Goal: Information Seeking & Learning: Learn about a topic

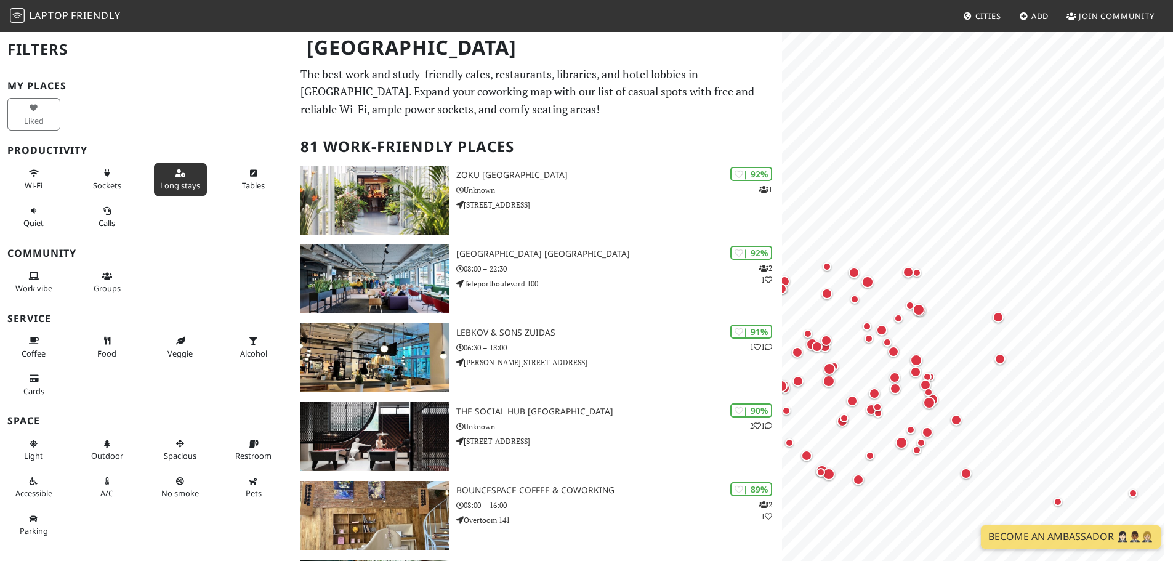
click at [176, 175] on icon at bounding box center [181, 174] width 10 height 8
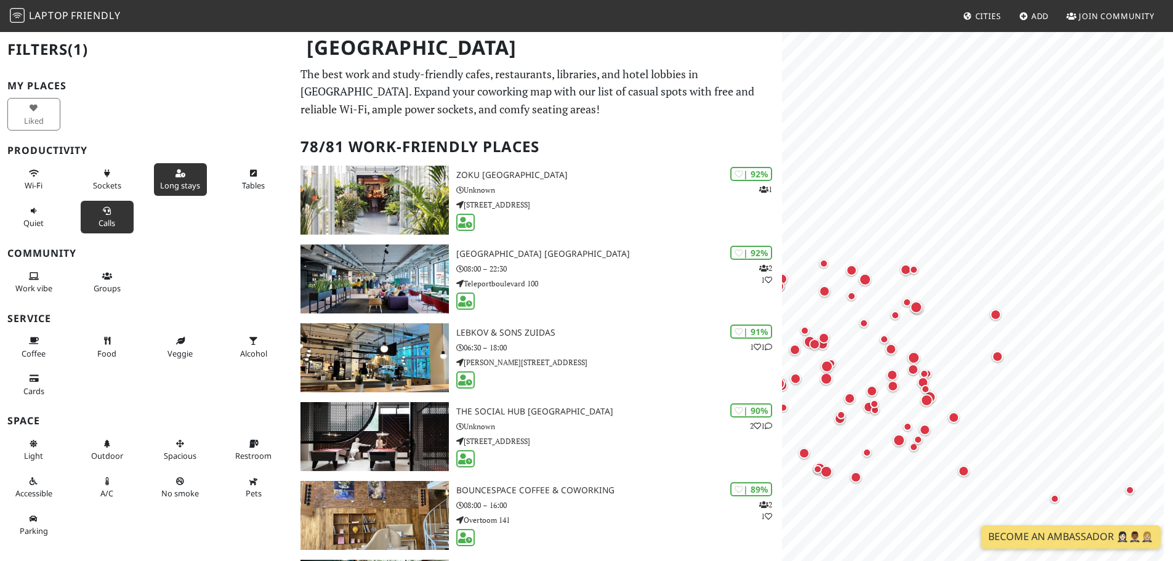
click at [108, 222] on span "Calls" at bounding box center [107, 222] width 17 height 11
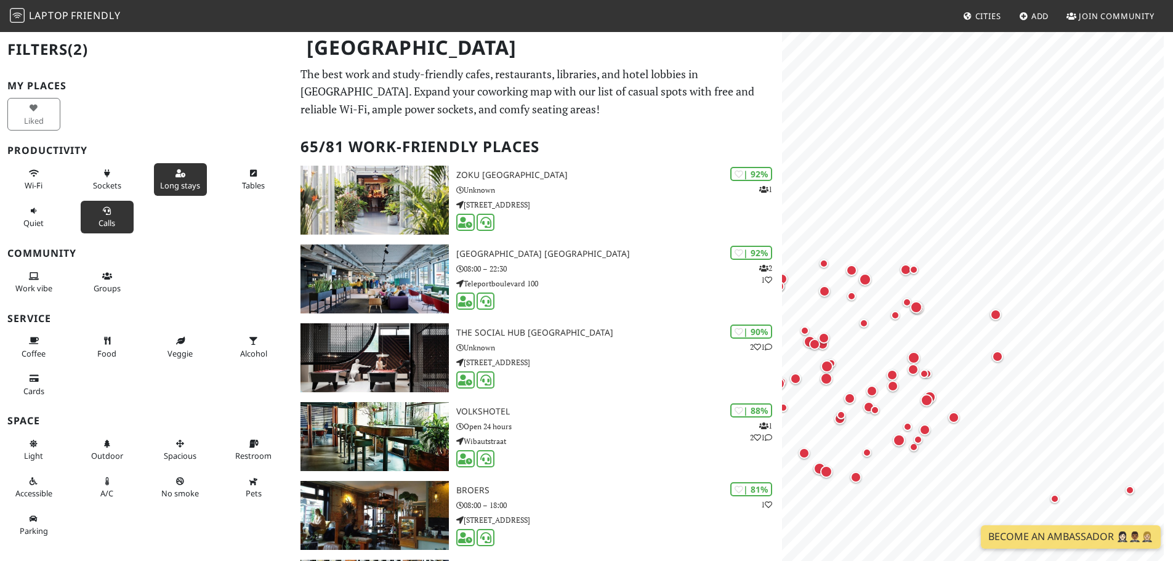
click at [108, 222] on span "Calls" at bounding box center [107, 222] width 17 height 11
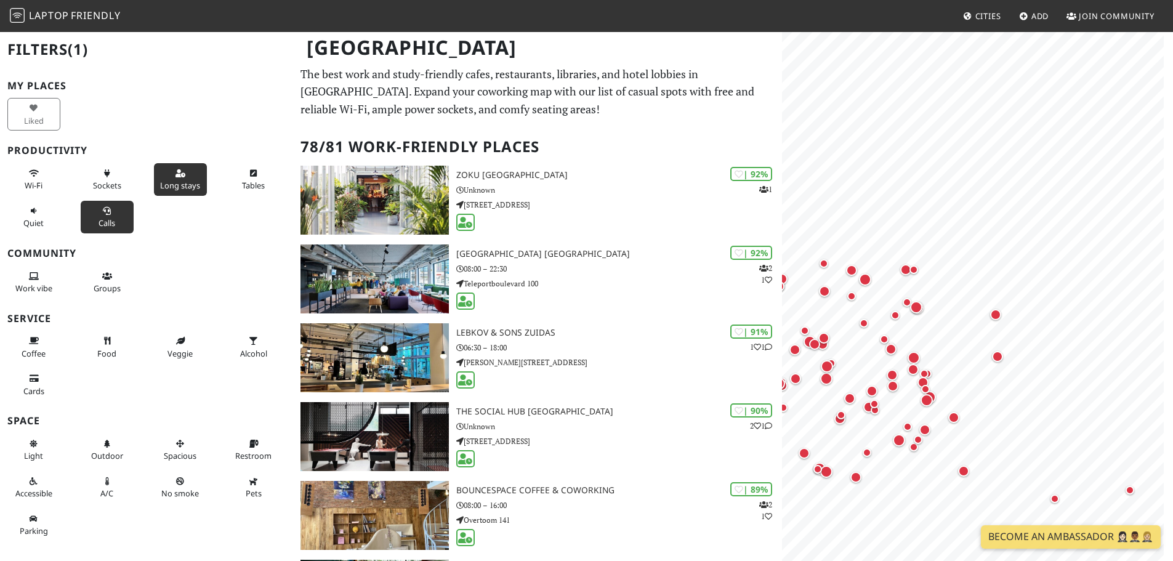
click at [108, 222] on span "Calls" at bounding box center [107, 222] width 17 height 11
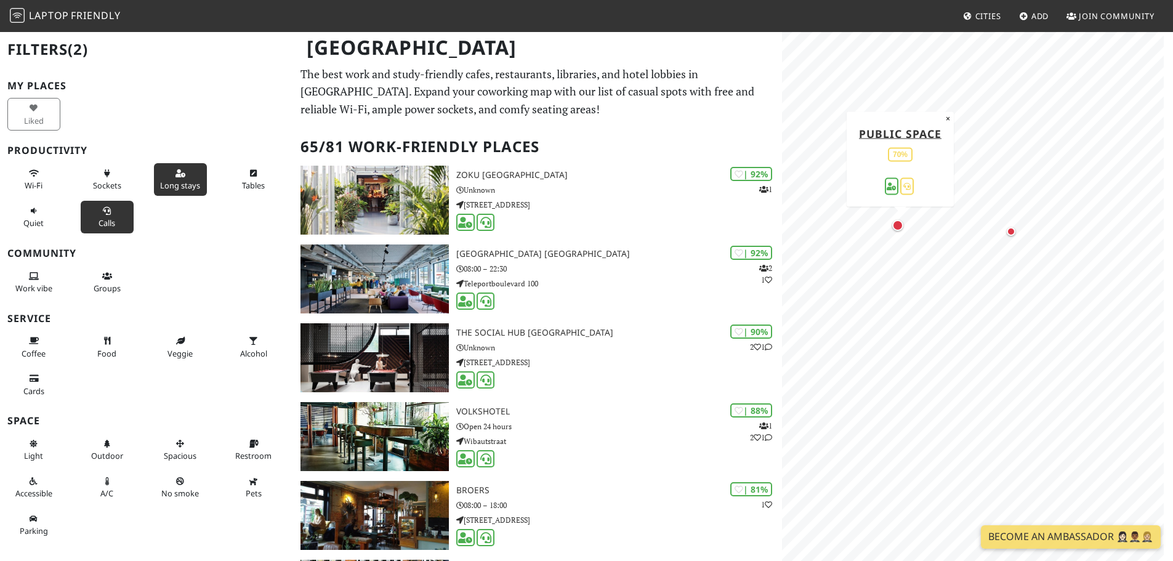
click at [897, 229] on div "Map marker" at bounding box center [897, 225] width 11 height 11
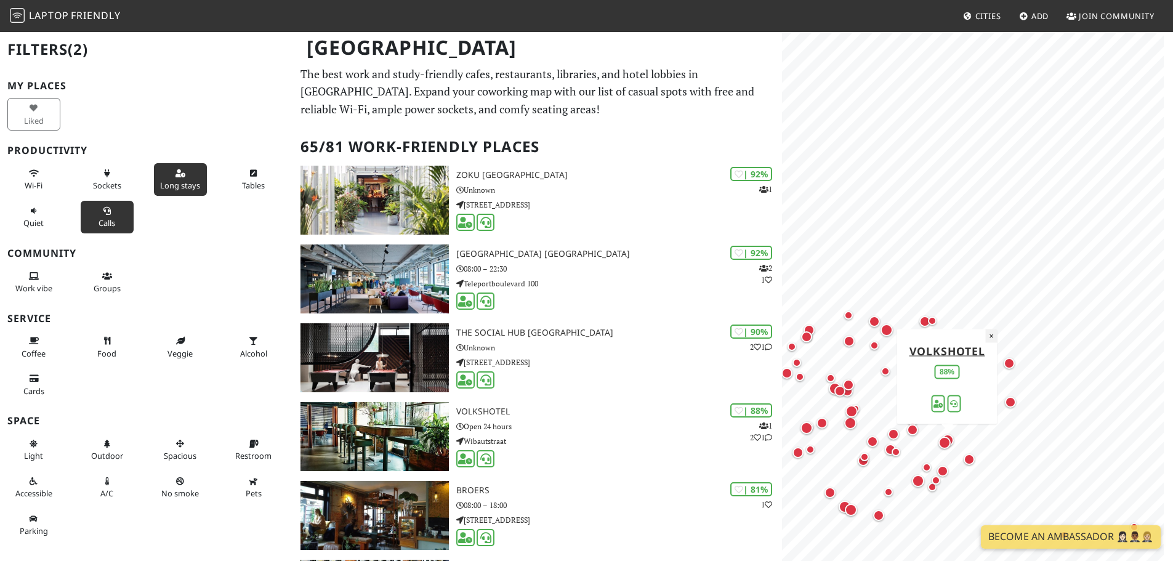
click at [989, 336] on button "×" at bounding box center [992, 336] width 12 height 14
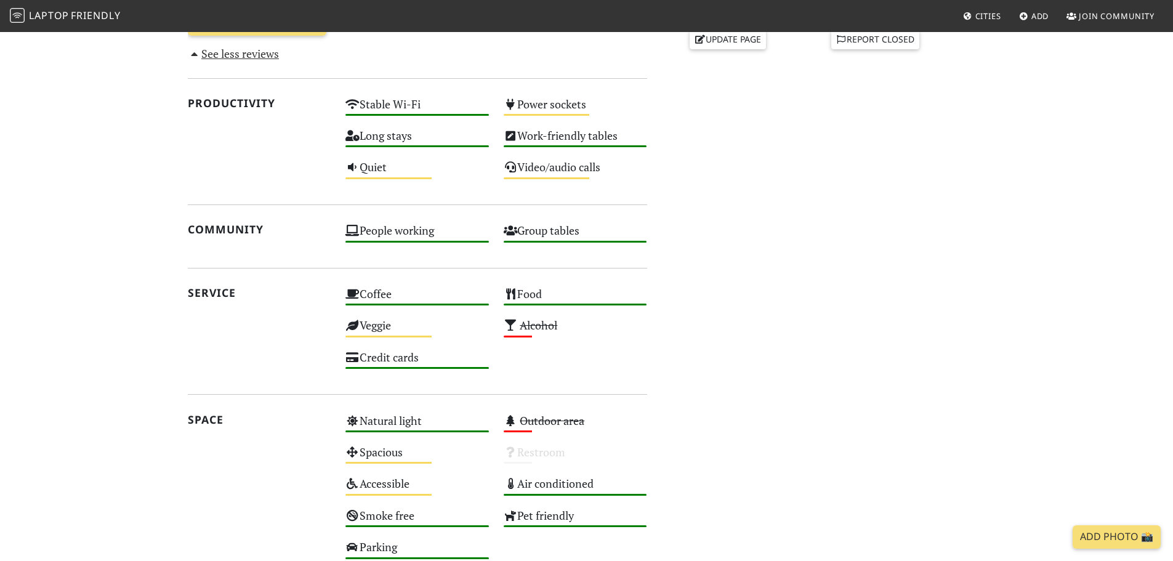
scroll to position [616, 0]
